Goal: Navigation & Orientation: Find specific page/section

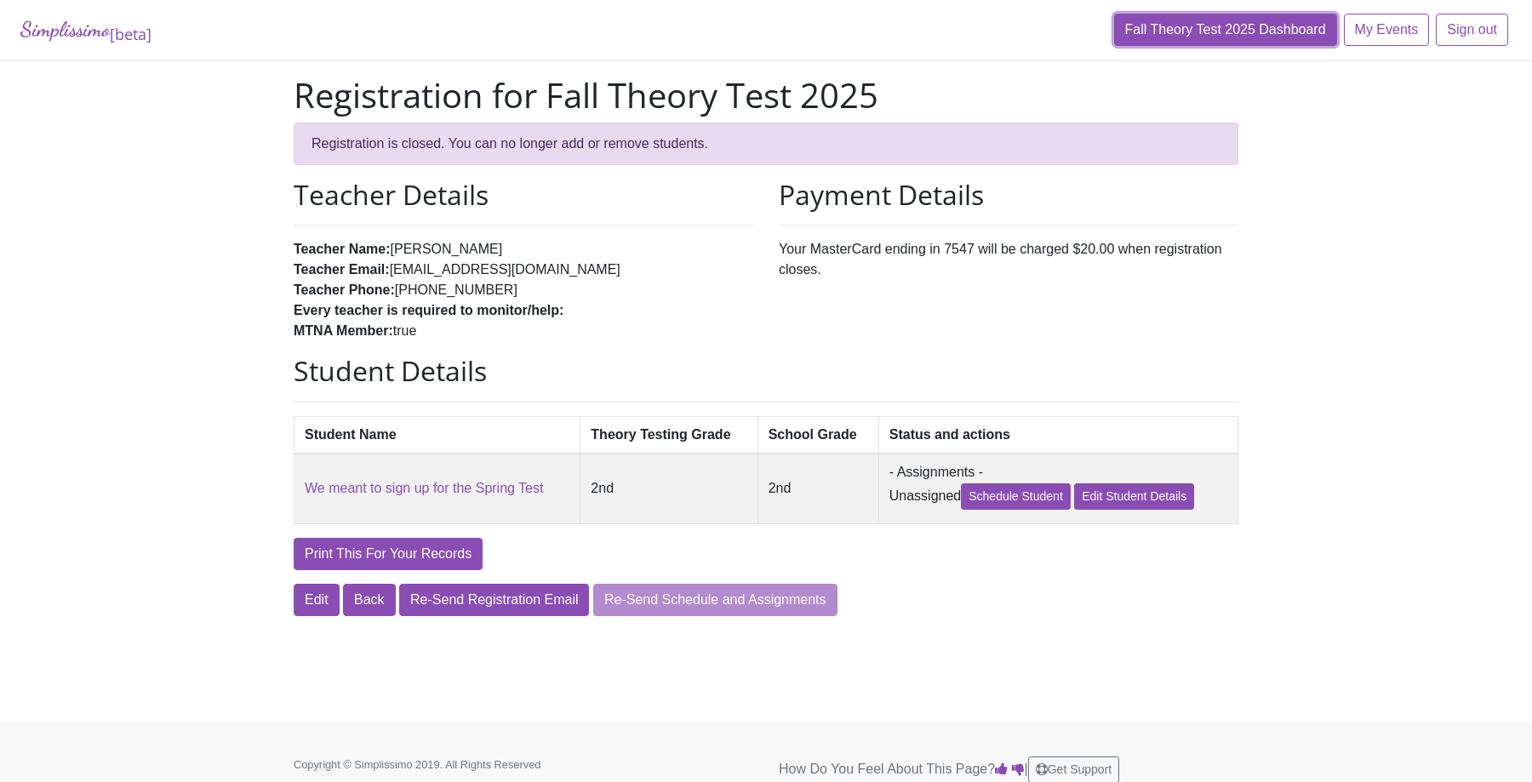
click at [1181, 38] on link "Fall Theory Test 2025 Dashboard" at bounding box center [1225, 30] width 223 height 32
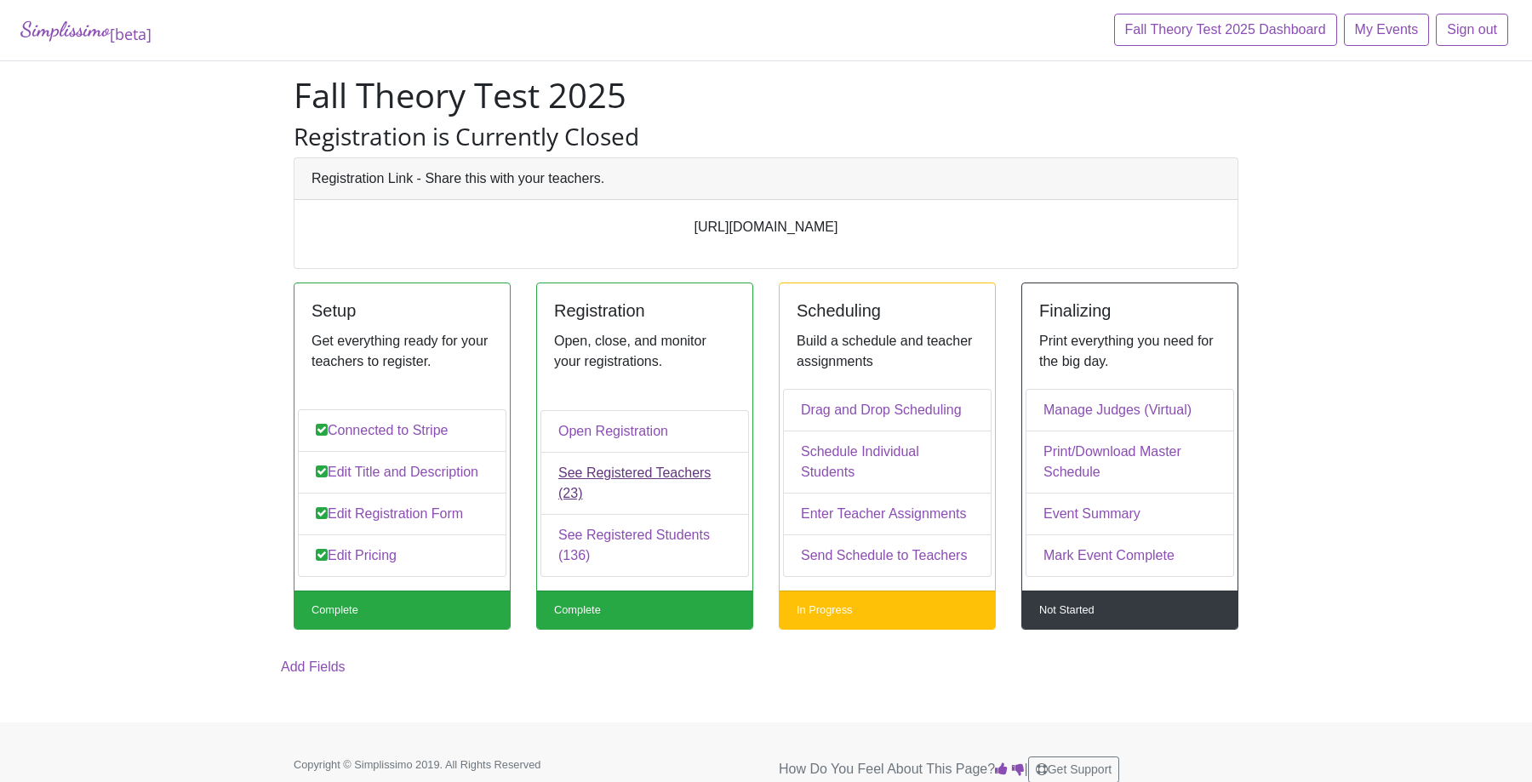
click at [661, 481] on link "See Registered Teachers (23)" at bounding box center [645, 483] width 209 height 63
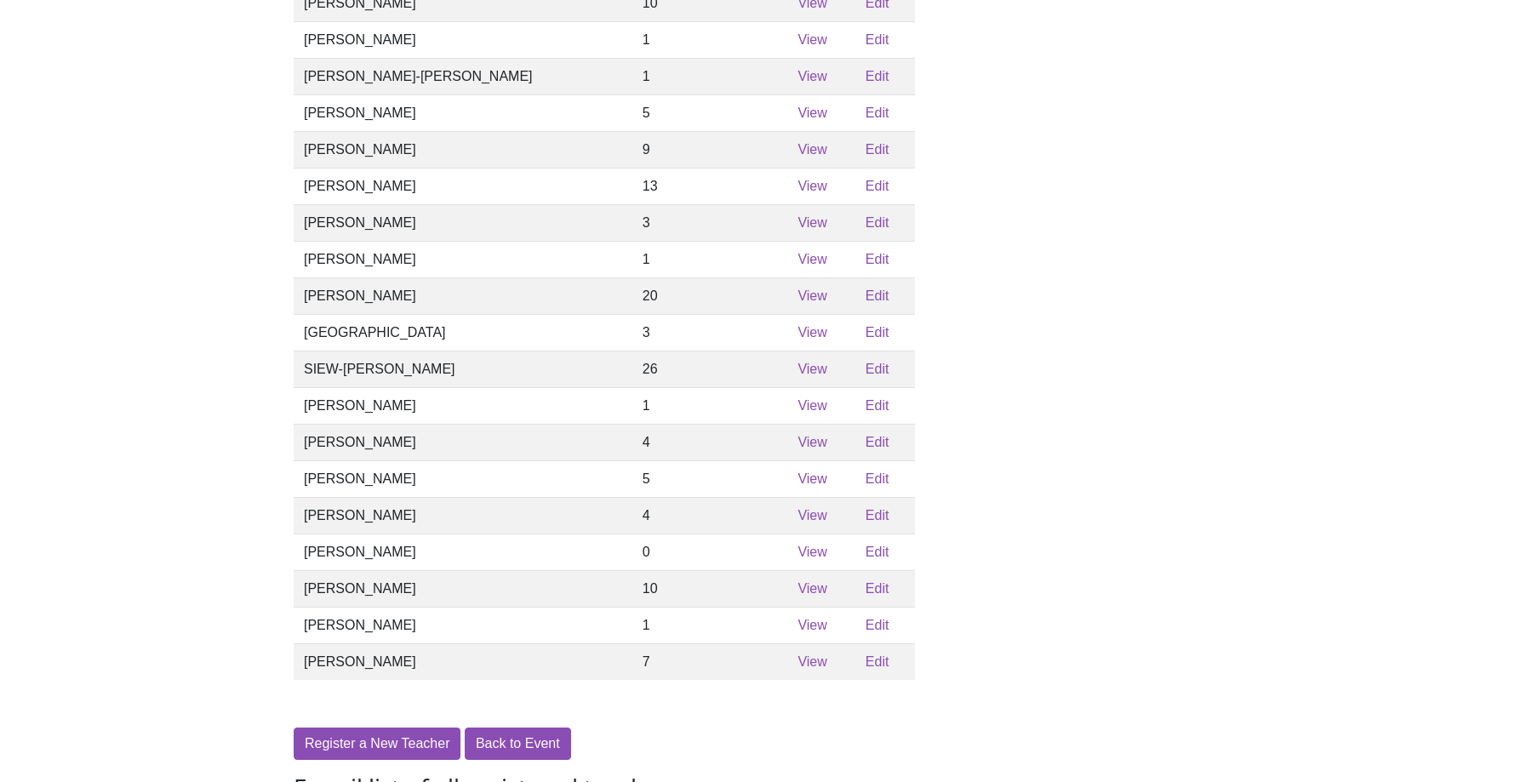
scroll to position [364, 0]
click at [798, 449] on link "View" at bounding box center [812, 441] width 29 height 14
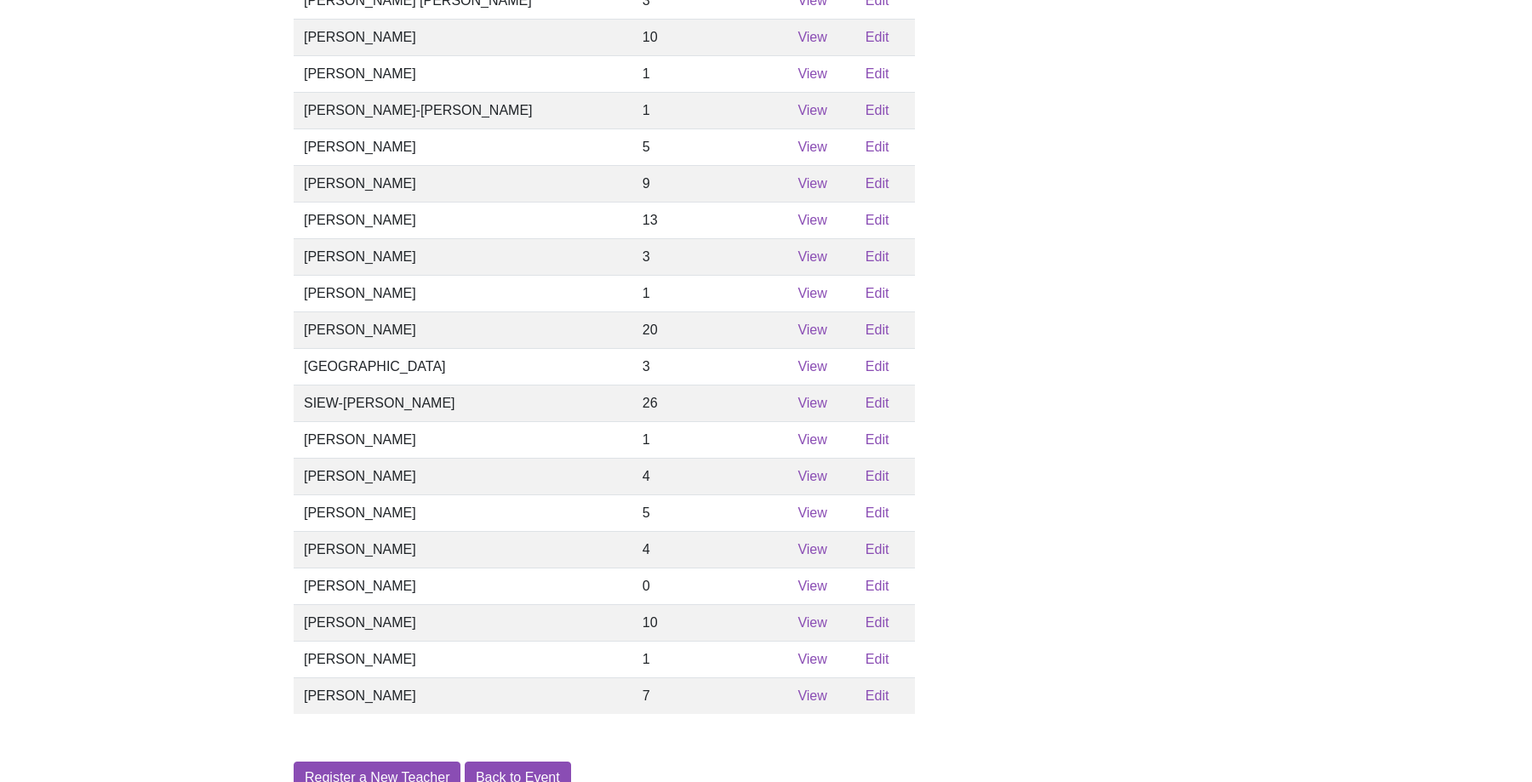
scroll to position [326, 0]
click at [798, 157] on link "View" at bounding box center [812, 149] width 29 height 14
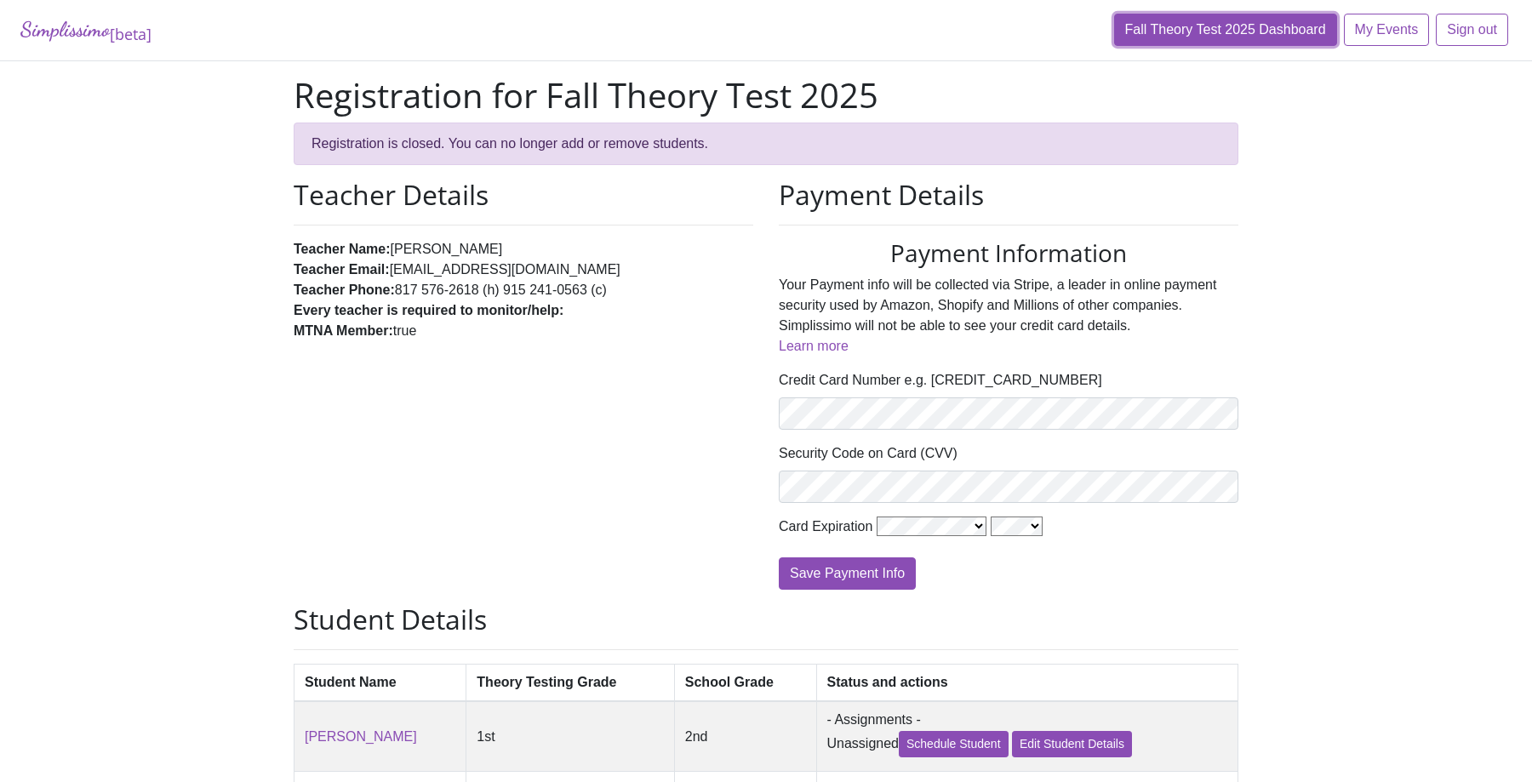
click at [1175, 40] on link "Fall Theory Test 2025 Dashboard" at bounding box center [1225, 30] width 223 height 32
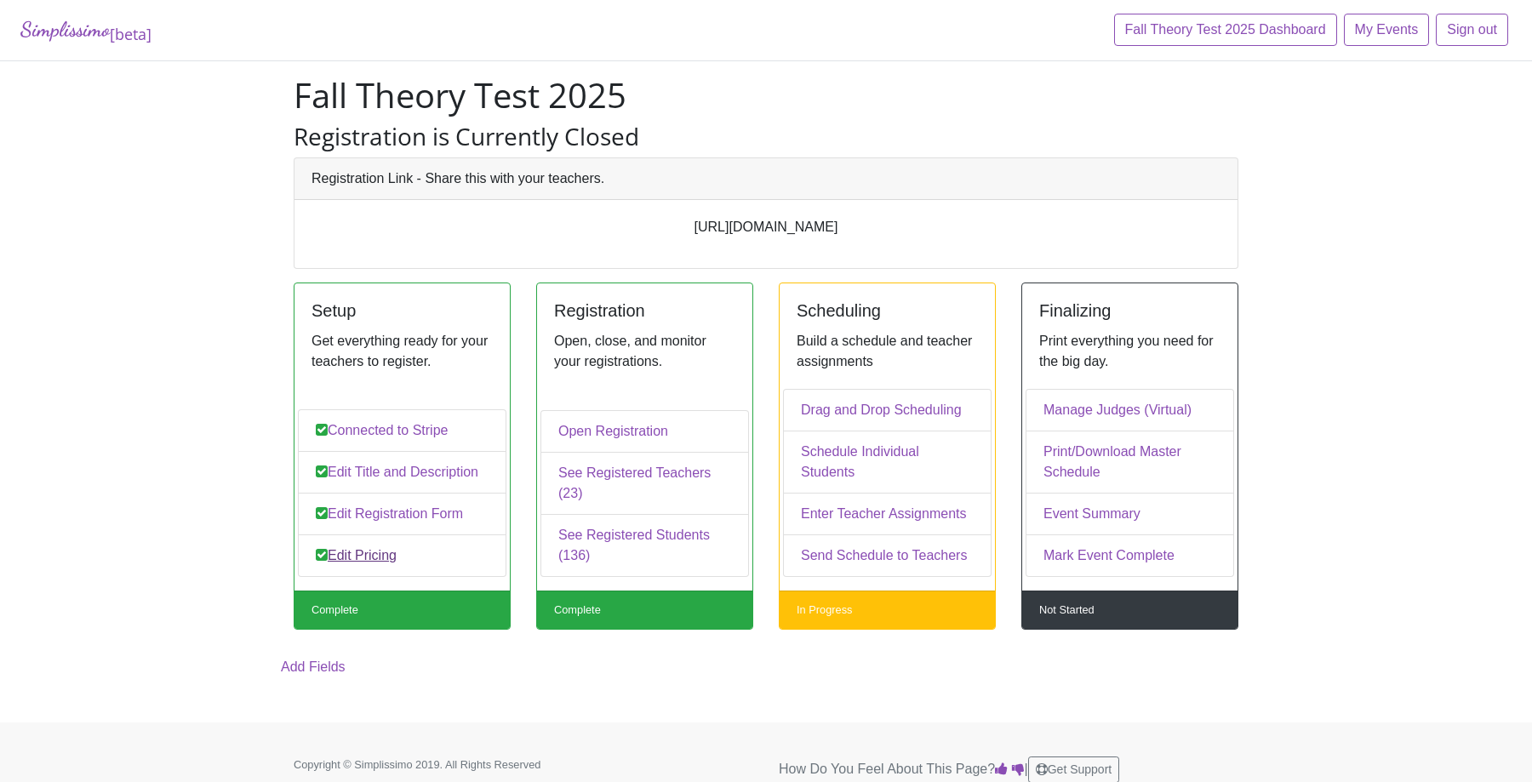
click at [381, 549] on link "Edit Pricing" at bounding box center [402, 556] width 209 height 43
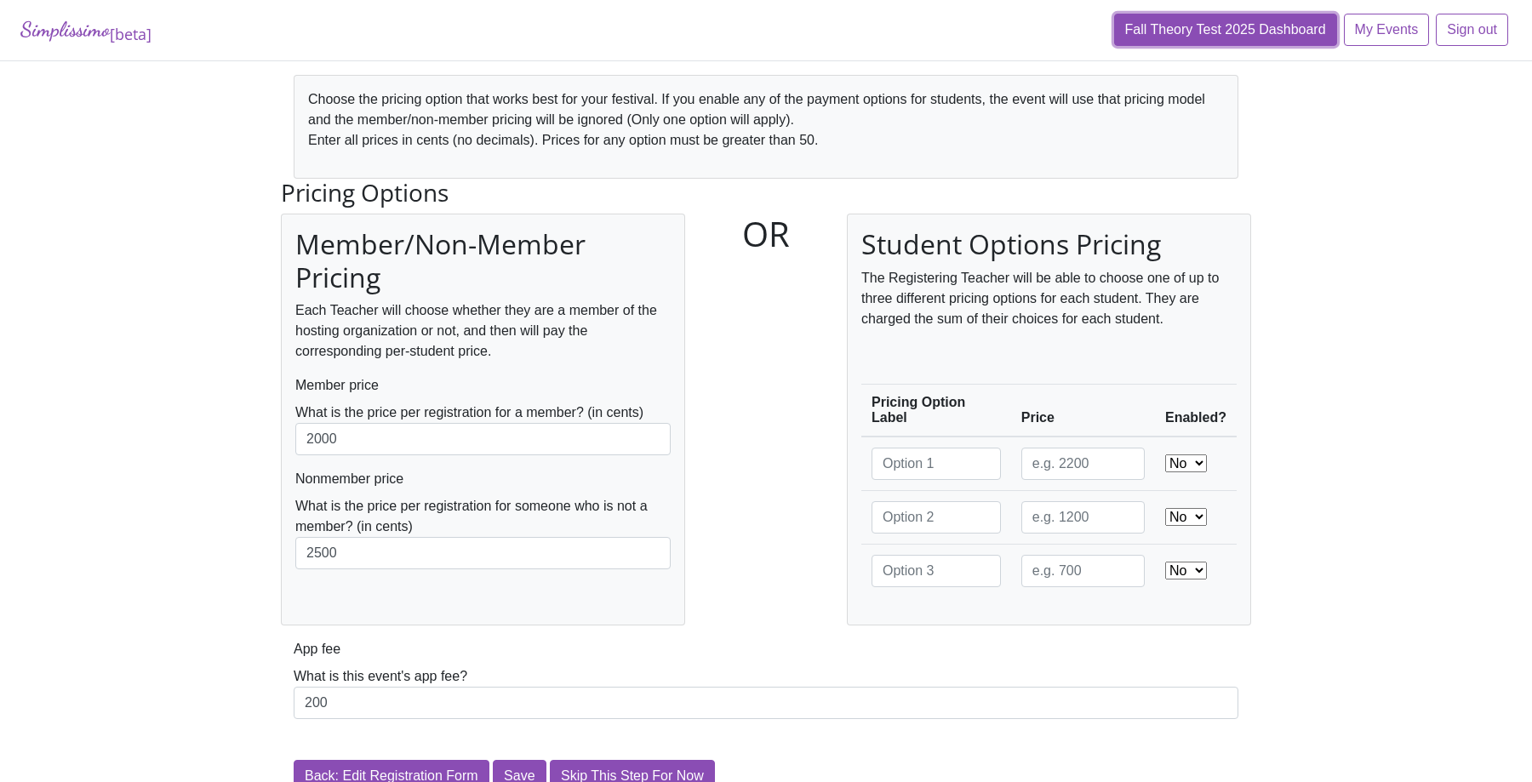
click at [1220, 31] on link "Fall Theory Test 2025 Dashboard" at bounding box center [1225, 30] width 223 height 32
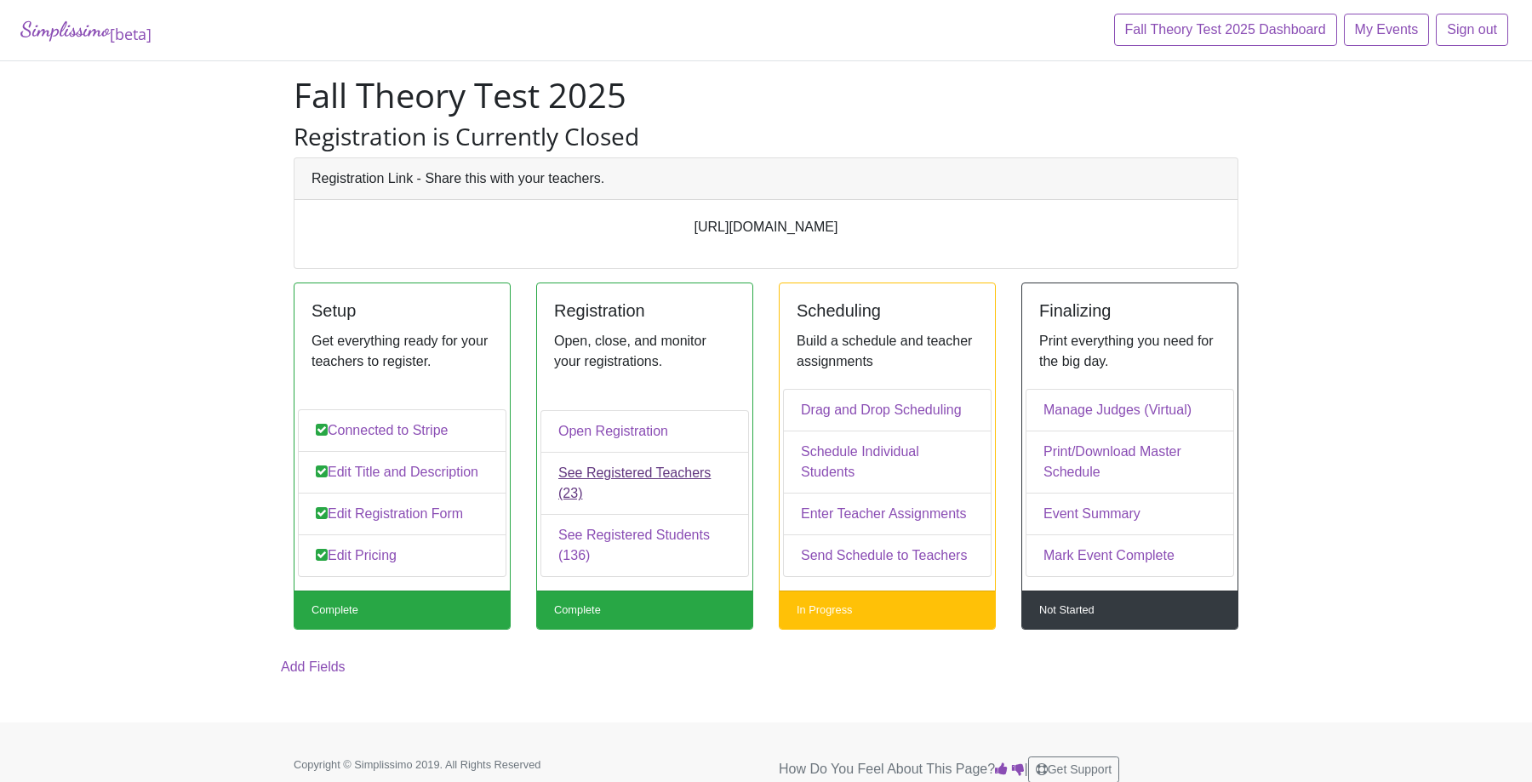
click at [678, 476] on link "See Registered Teachers (23)" at bounding box center [645, 483] width 209 height 63
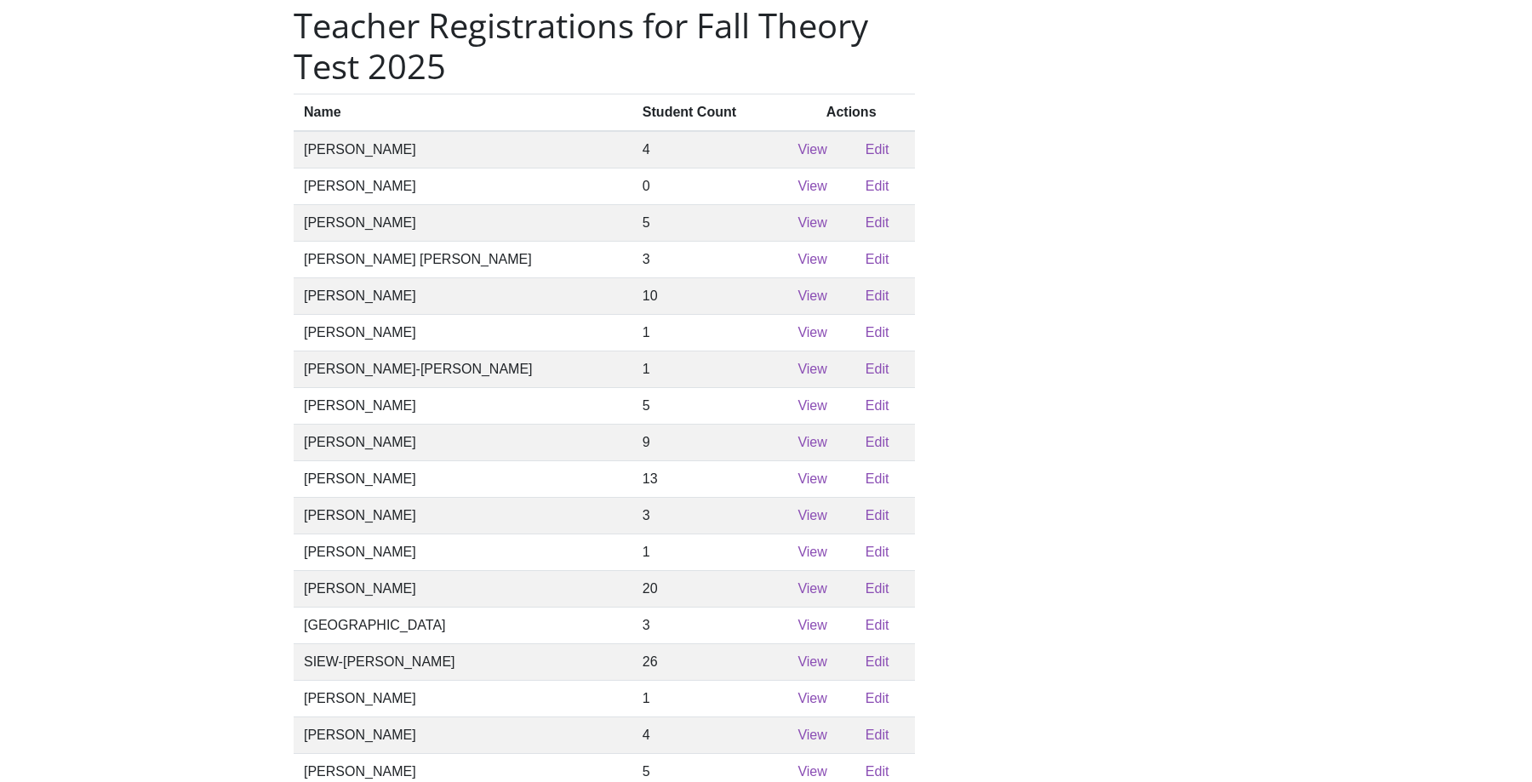
scroll to position [66, 0]
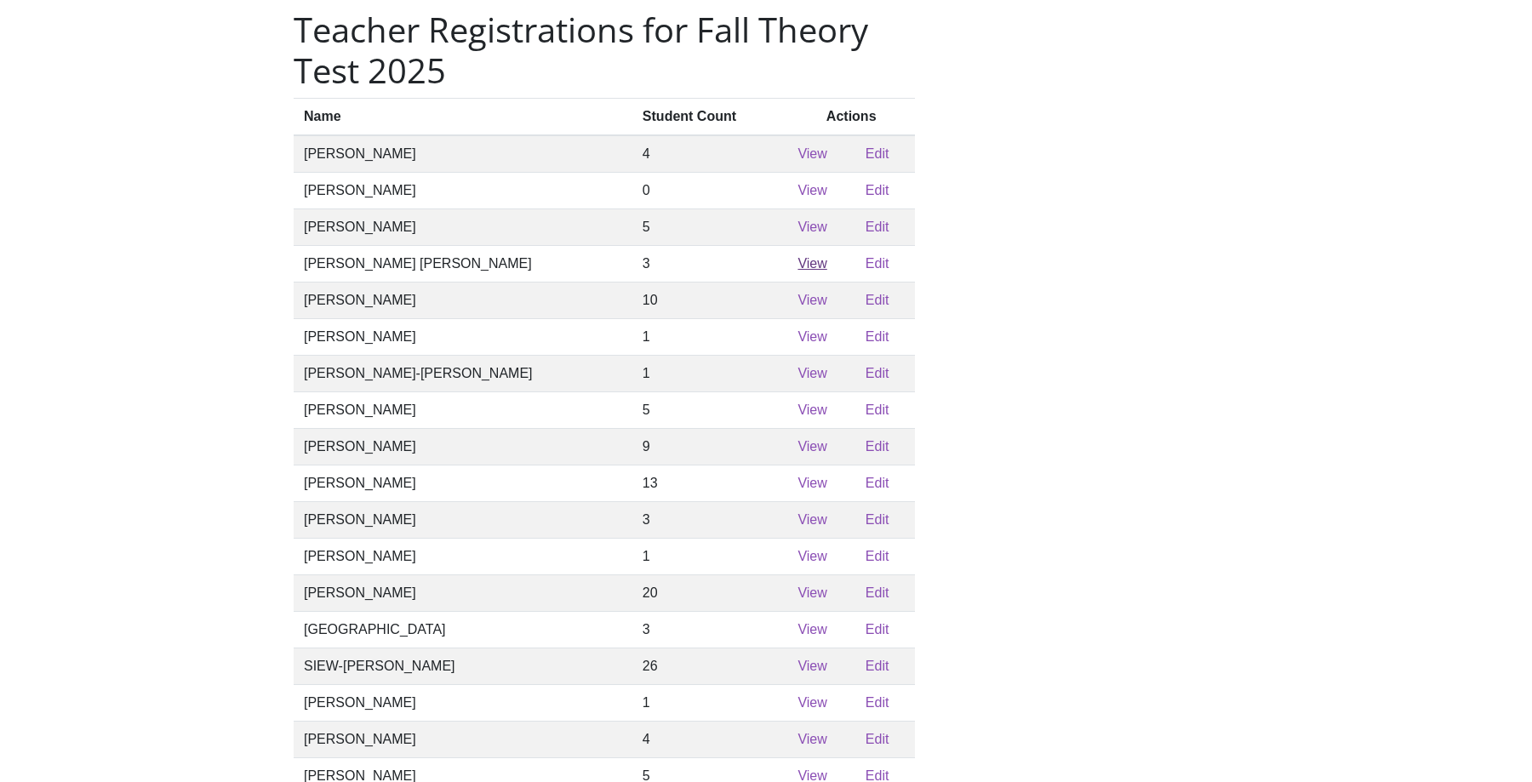
click at [798, 261] on link "View" at bounding box center [812, 263] width 29 height 14
